Goal: Information Seeking & Learning: Find specific fact

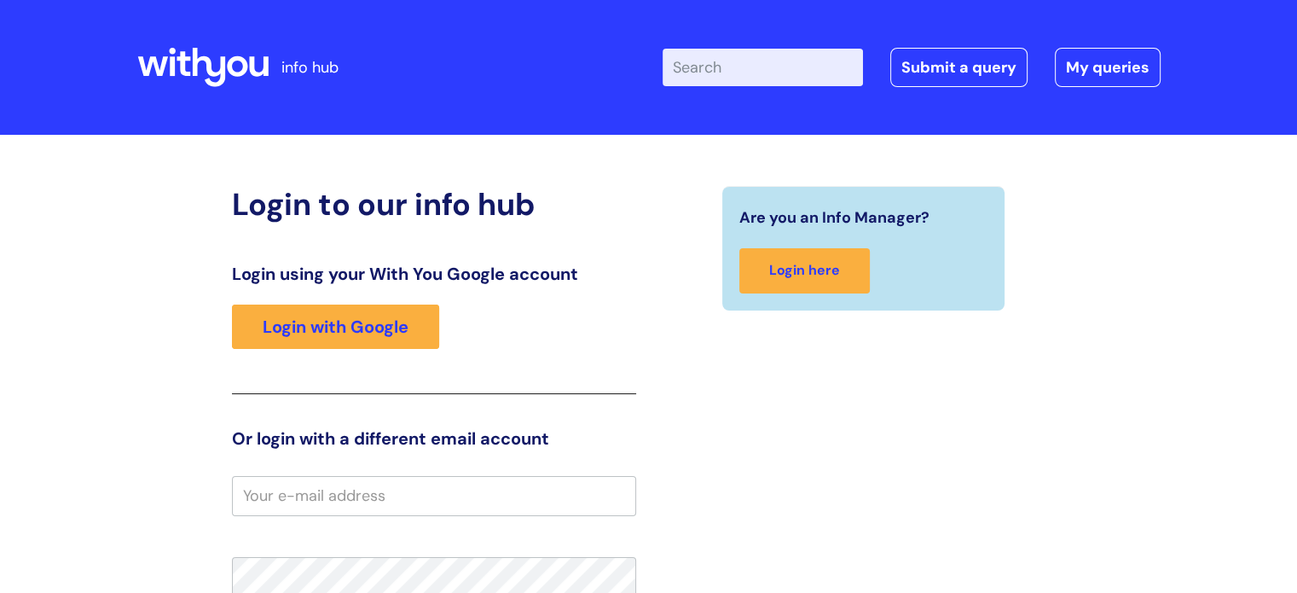
click at [706, 64] on input "Enter your search term here..." at bounding box center [763, 68] width 200 height 38
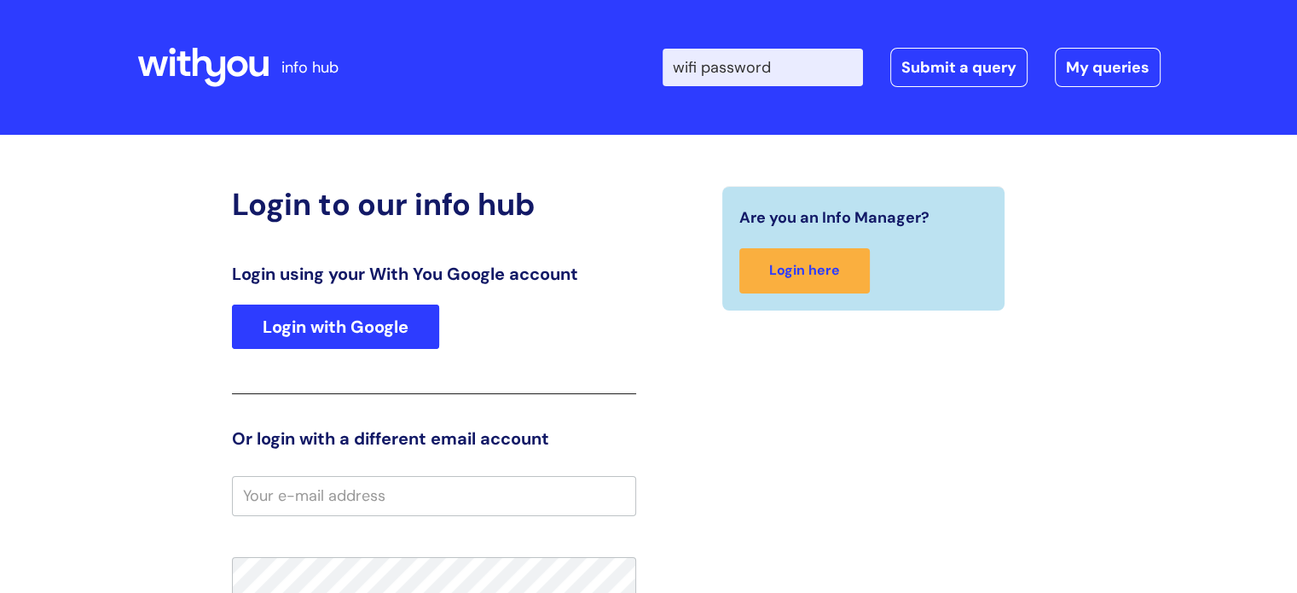
type input "wifi password"
click at [292, 323] on link "Login with Google" at bounding box center [335, 326] width 207 height 44
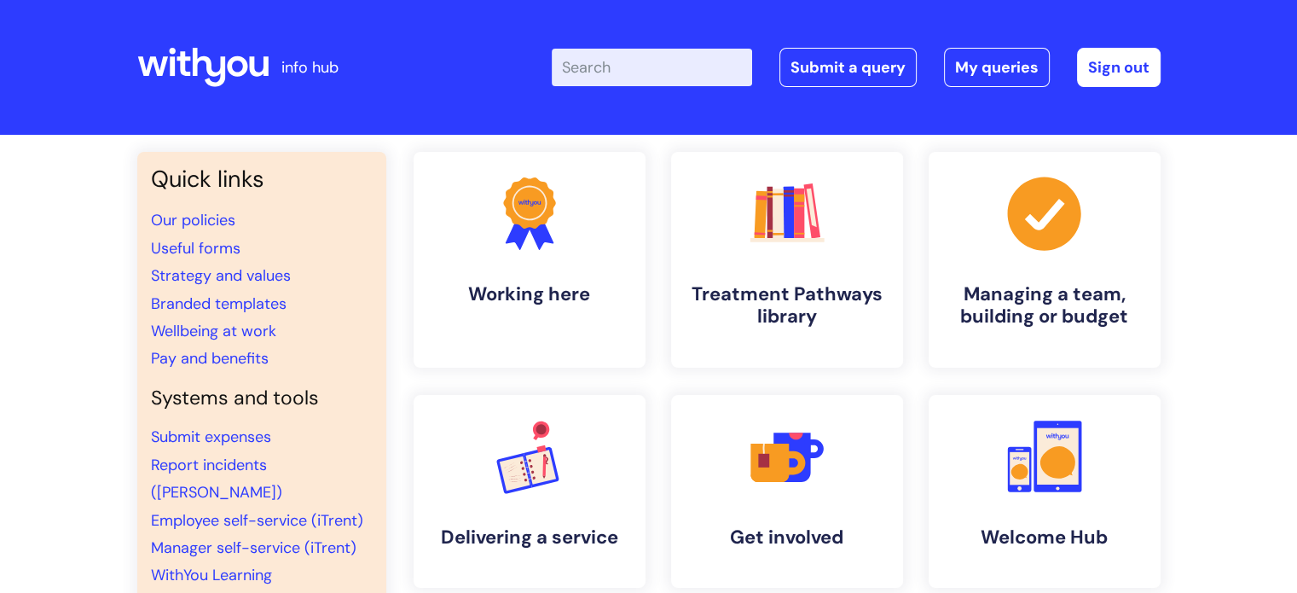
click at [641, 71] on input "Enter your search term here..." at bounding box center [652, 68] width 200 height 38
type input "wifi"
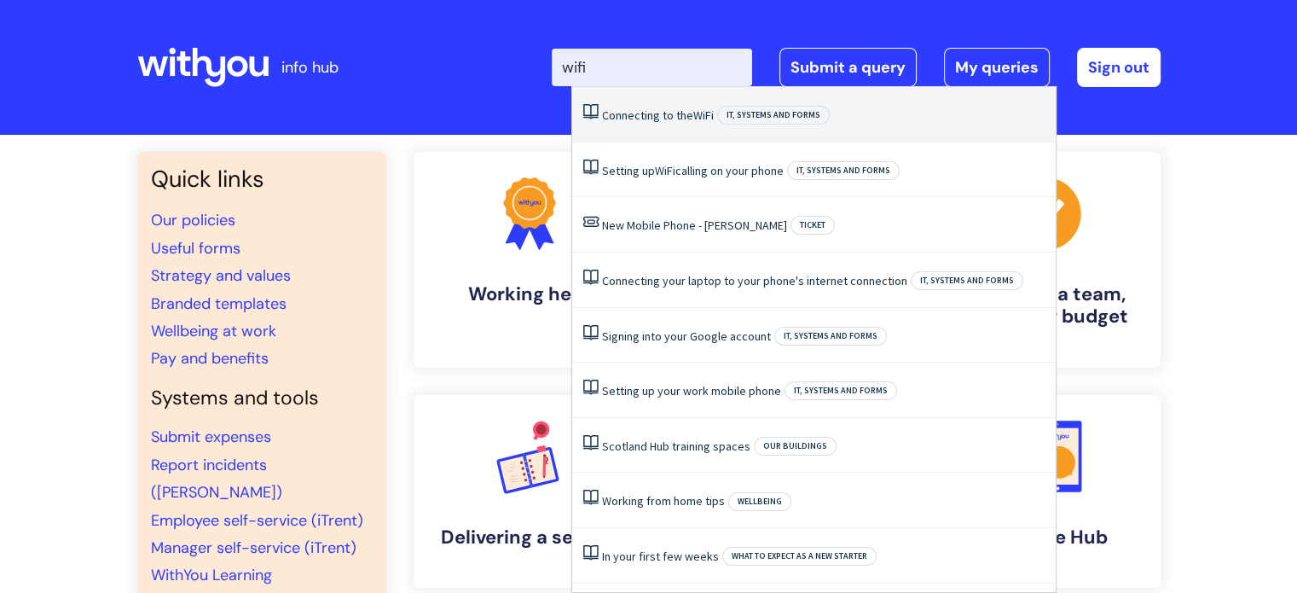
click at [652, 114] on link "Connecting to the WiFi" at bounding box center [658, 114] width 112 height 15
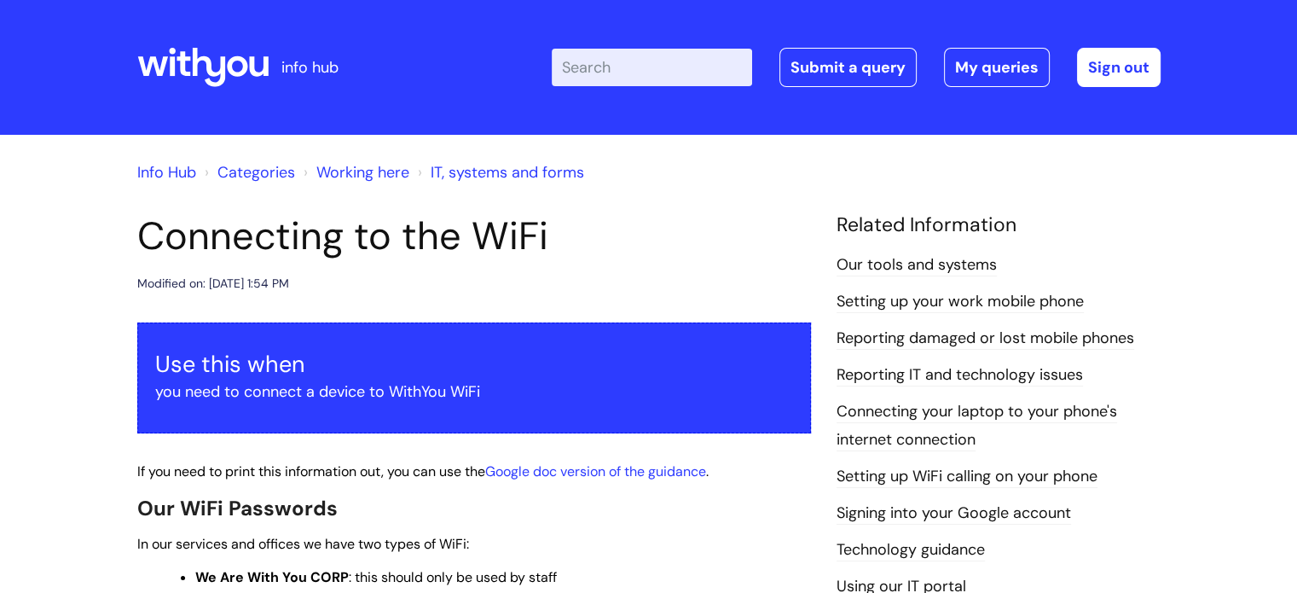
click at [559, 223] on h1 "Connecting to the WiFi" at bounding box center [474, 236] width 674 height 46
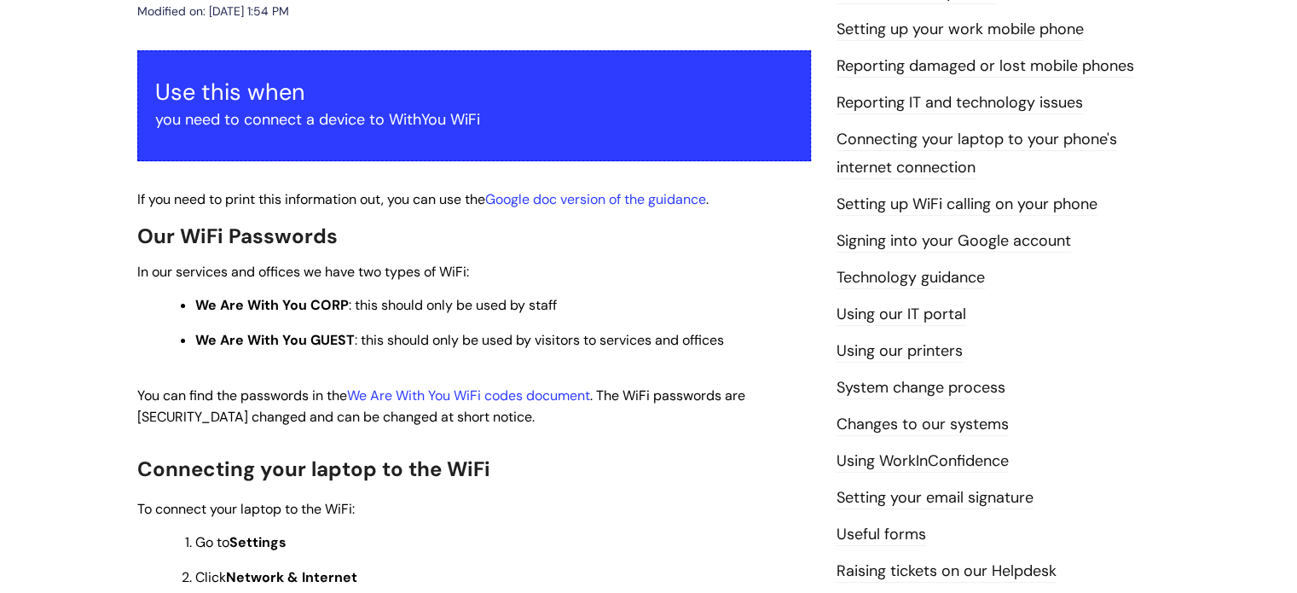
scroll to position [275, 0]
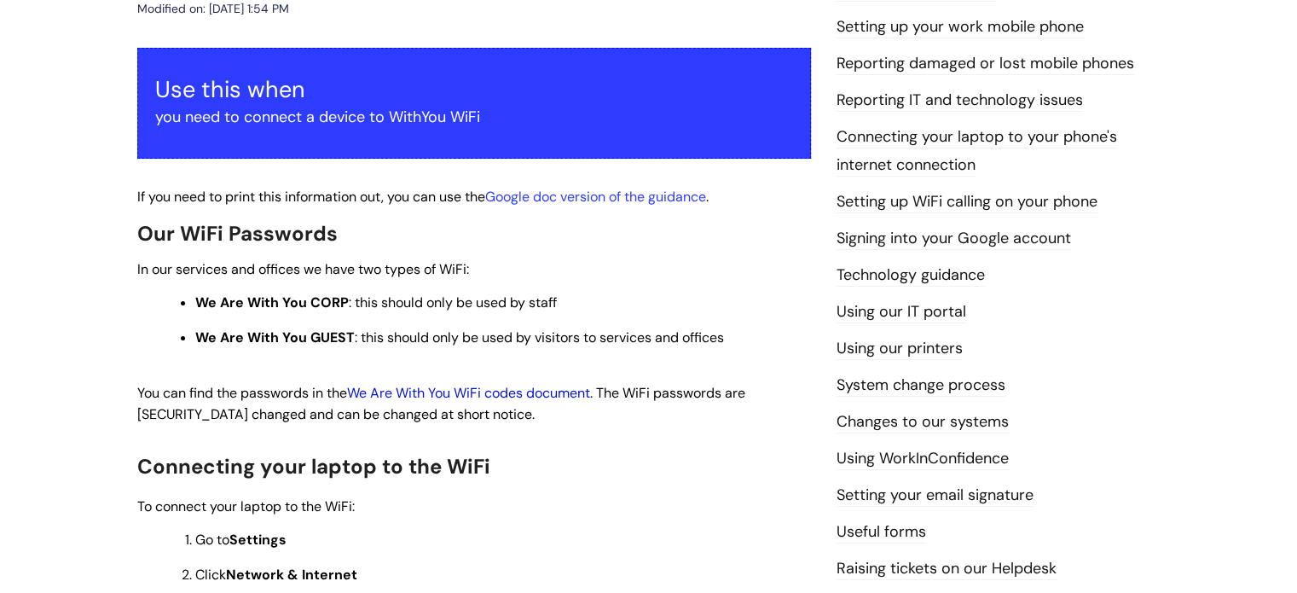
click at [489, 397] on link "We Are With You WiFi codes document" at bounding box center [468, 393] width 243 height 18
